Goal: Obtain resource: Obtain resource

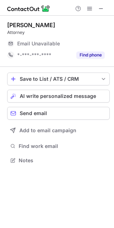
scroll to position [3, 3]
drag, startPoint x: 102, startPoint y: 5, endPoint x: 23, endPoint y: 11, distance: 79.2
click at [102, 6] on span at bounding box center [101, 9] width 6 height 6
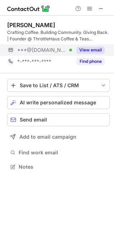
scroll to position [162, 114]
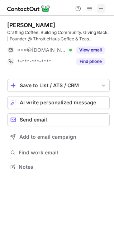
click at [100, 9] on span at bounding box center [101, 9] width 6 height 6
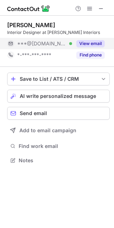
scroll to position [3, 3]
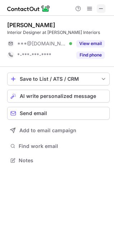
click at [103, 10] on span at bounding box center [101, 9] width 6 height 6
click at [100, 6] on span at bounding box center [101, 9] width 6 height 6
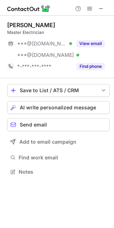
scroll to position [167, 114]
click at [100, 10] on span at bounding box center [101, 9] width 6 height 6
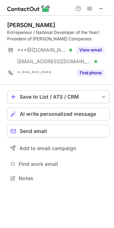
scroll to position [173, 114]
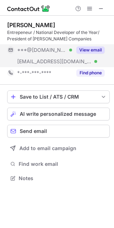
click at [84, 48] on button "View email" at bounding box center [90, 49] width 28 height 7
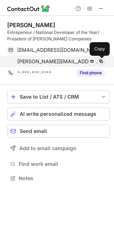
click at [101, 61] on span at bounding box center [101, 62] width 6 height 6
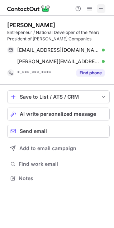
click at [99, 6] on span at bounding box center [101, 9] width 6 height 6
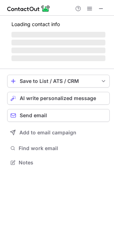
scroll to position [3, 3]
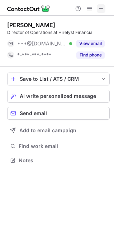
click at [99, 8] on span at bounding box center [101, 9] width 6 height 6
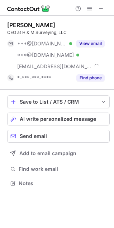
scroll to position [178, 114]
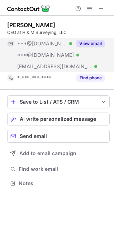
click at [88, 45] on button "View email" at bounding box center [90, 43] width 28 height 7
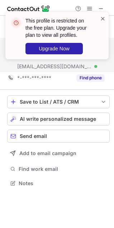
click at [101, 17] on span at bounding box center [103, 18] width 6 height 7
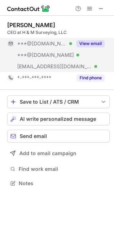
click at [100, 9] on div "This profile is restricted on the free plan. Upgrade your plan to view all prof…" at bounding box center [57, 38] width 114 height 67
click at [100, 8] on span at bounding box center [101, 9] width 6 height 6
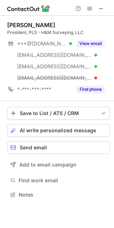
scroll to position [189, 114]
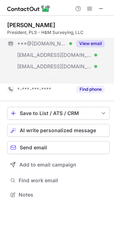
click at [88, 43] on button "View email" at bounding box center [90, 43] width 28 height 7
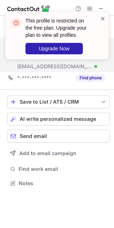
click at [101, 19] on span at bounding box center [103, 18] width 6 height 7
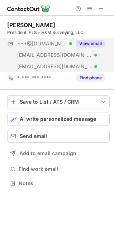
click at [98, 6] on div "This profile is restricted on the free plan. Upgrade your plan to view all prof…" at bounding box center [57, 38] width 114 height 67
click at [100, 12] on div "This profile is restricted on the free plan. Upgrade your plan to view all prof…" at bounding box center [57, 38] width 114 height 67
drag, startPoint x: 100, startPoint y: 14, endPoint x: 96, endPoint y: 11, distance: 4.4
click at [96, 11] on div at bounding box center [89, 8] width 34 height 9
drag, startPoint x: 98, startPoint y: 11, endPoint x: 92, endPoint y: 10, distance: 6.4
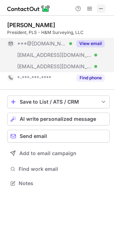
click at [99, 10] on span at bounding box center [101, 9] width 6 height 6
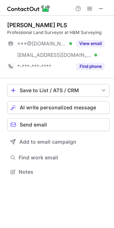
scroll to position [167, 114]
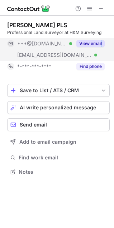
click at [101, 39] on div "View email" at bounding box center [88, 43] width 33 height 11
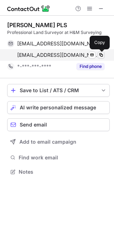
click at [100, 54] on span at bounding box center [101, 55] width 6 height 6
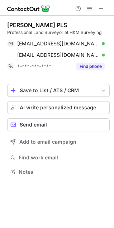
drag, startPoint x: 102, startPoint y: 6, endPoint x: 35, endPoint y: 8, distance: 67.2
click at [102, 8] on span at bounding box center [101, 9] width 6 height 6
